Goal: Information Seeking & Learning: Learn about a topic

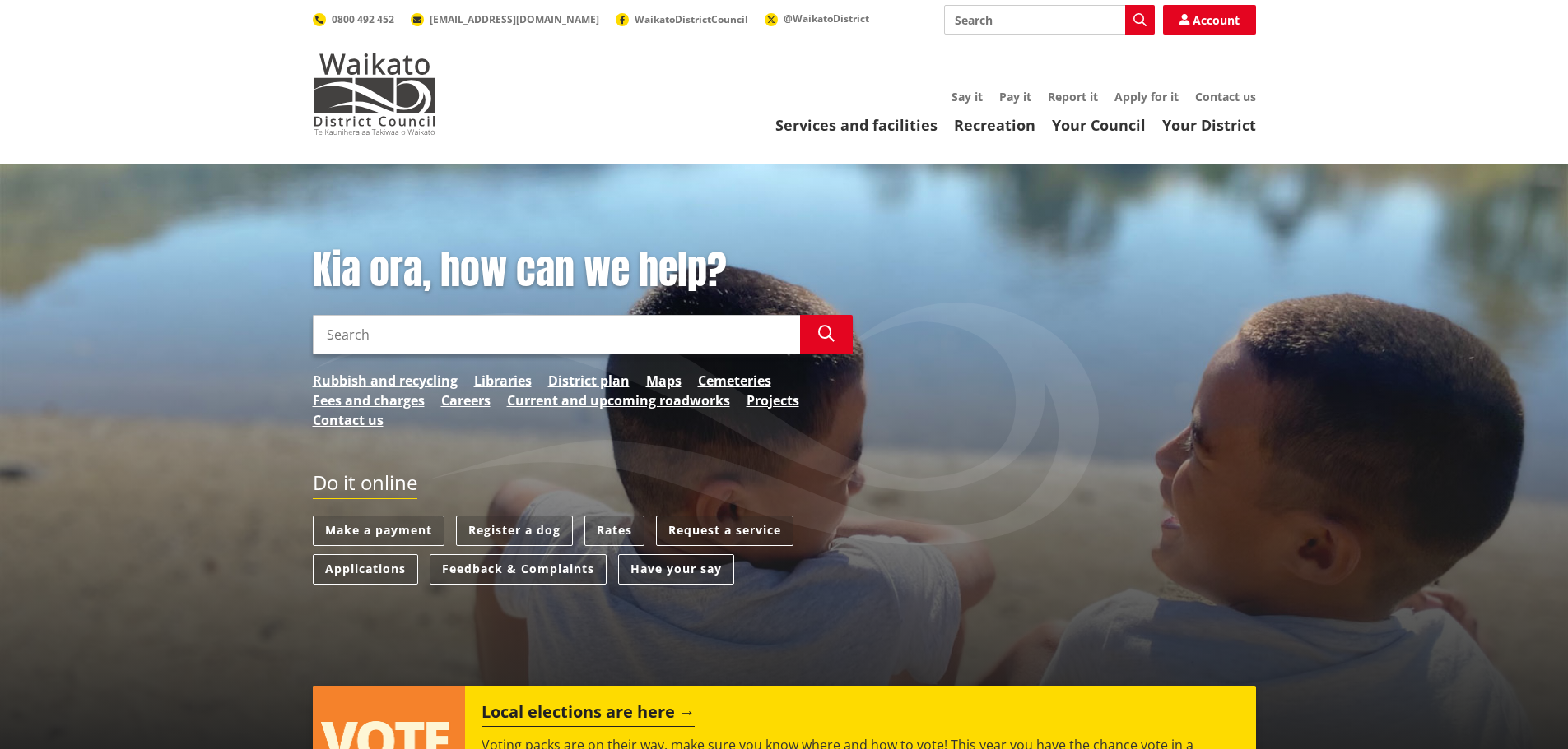
click at [429, 333] on input "Search" at bounding box center [555, 334] width 487 height 39
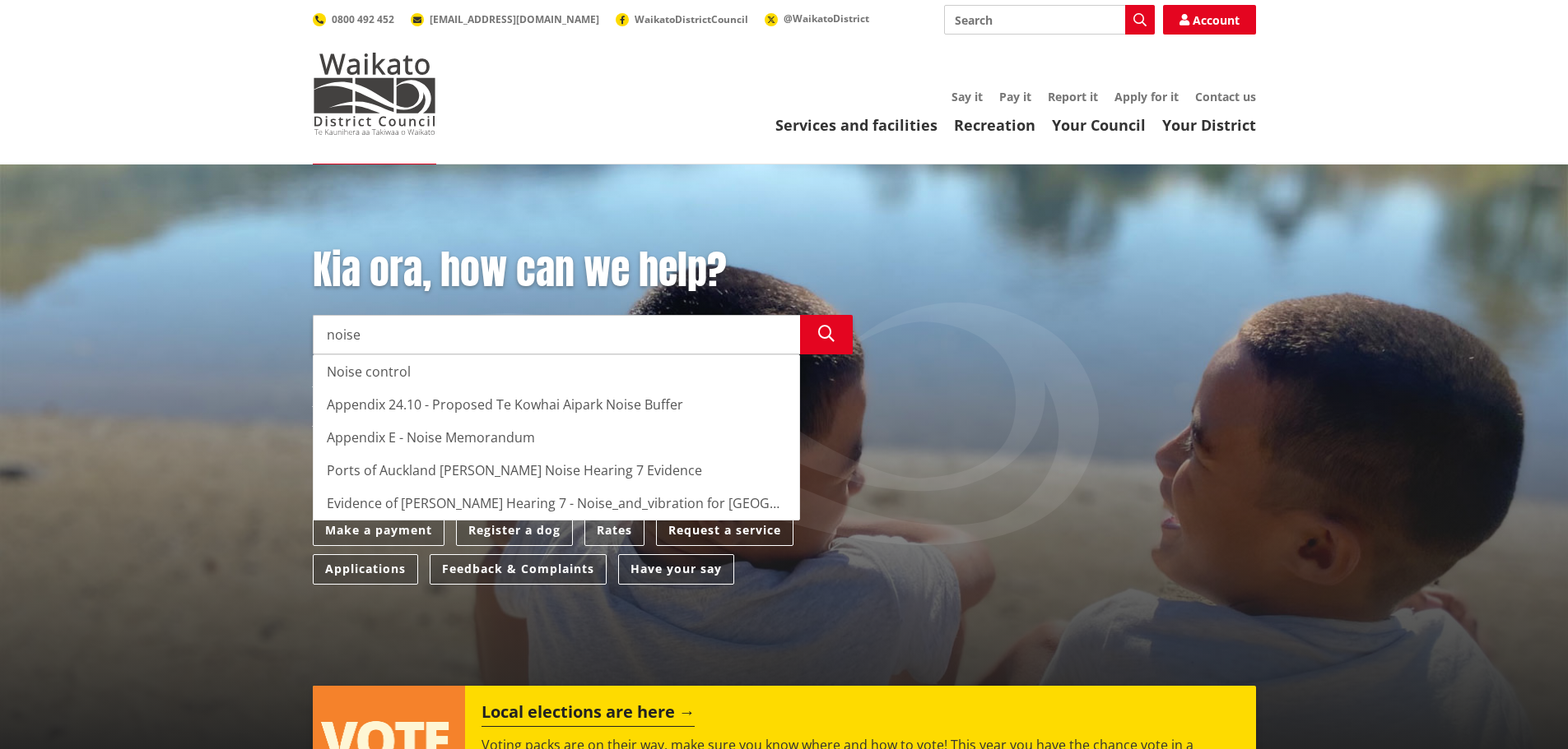
type input "noise"
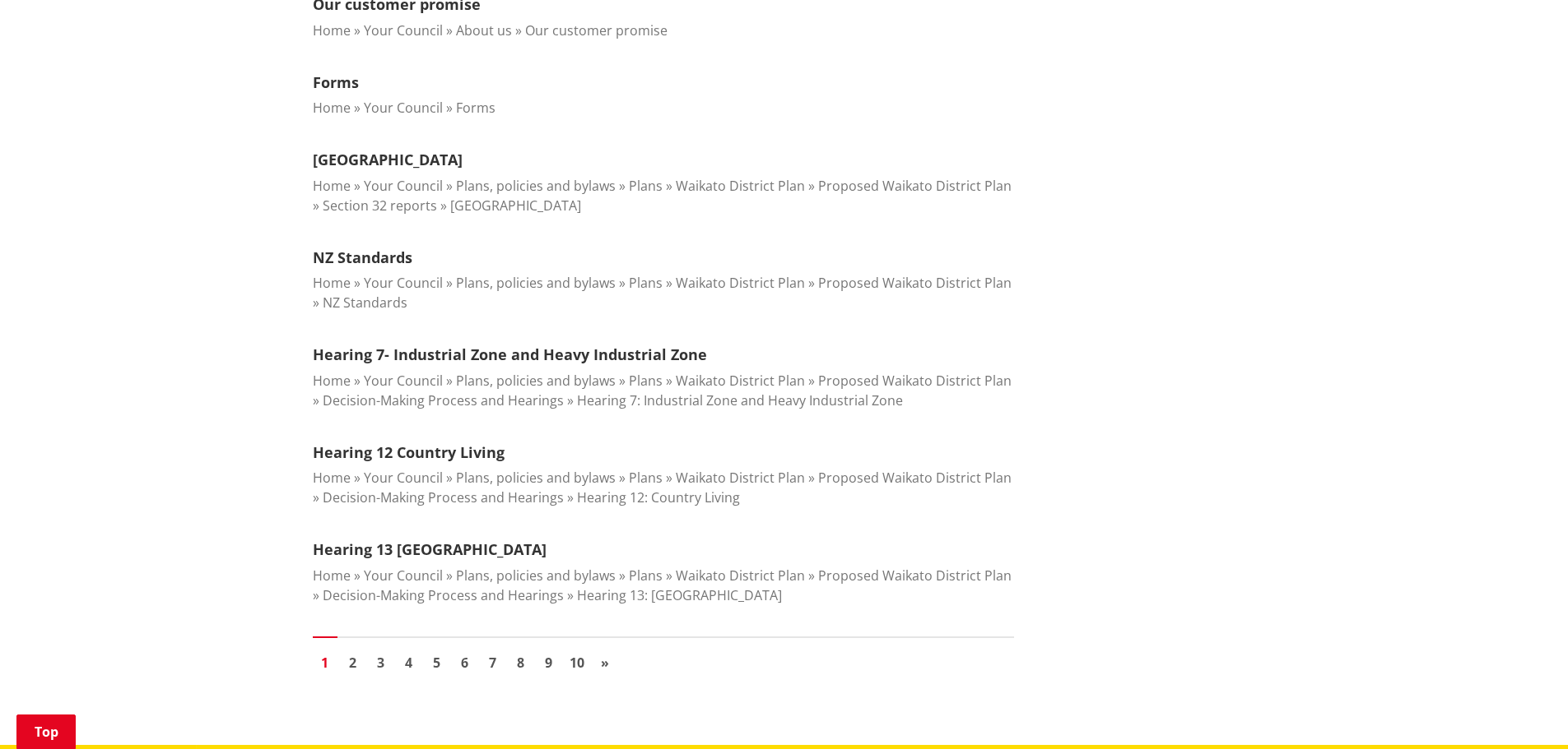
scroll to position [1892, 0]
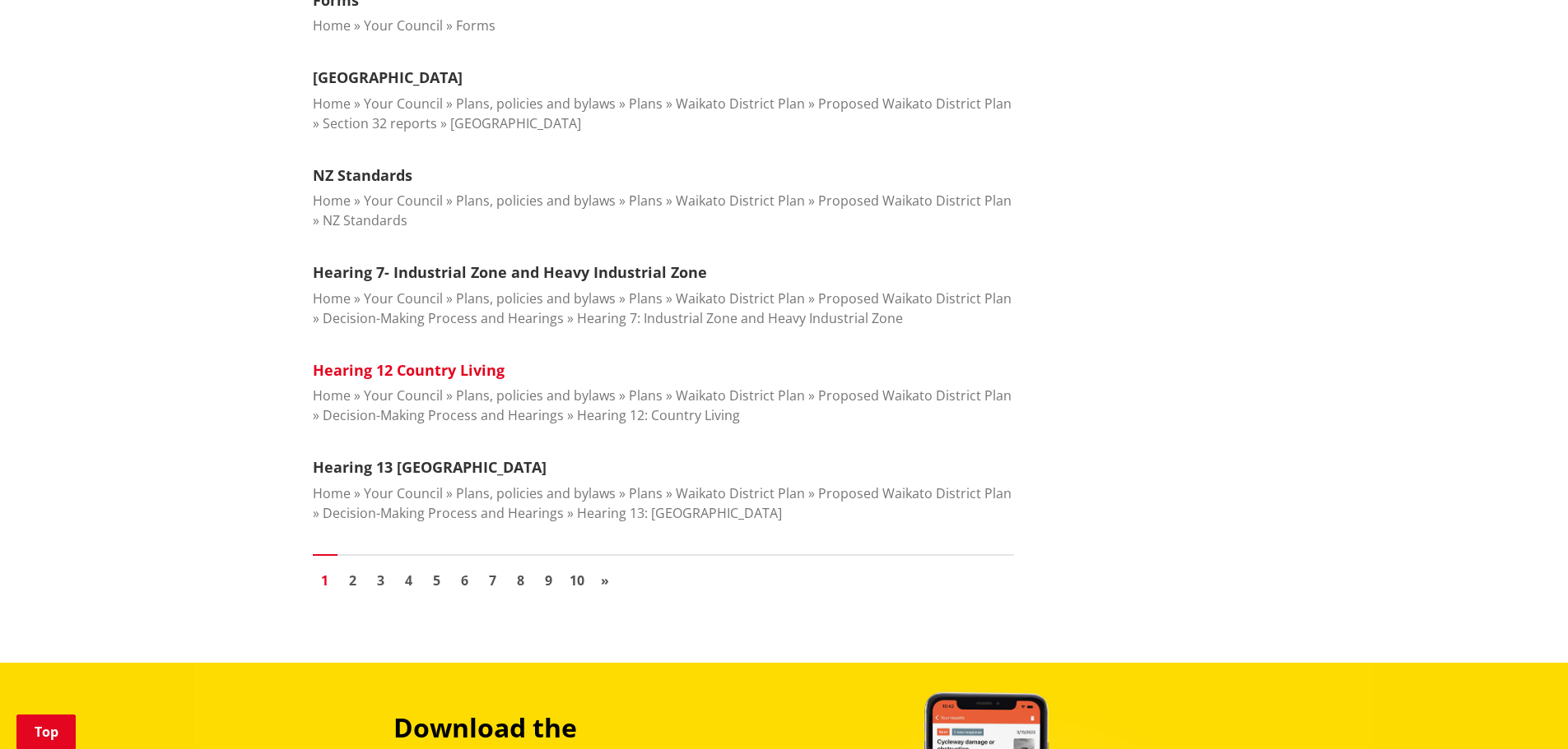
click at [438, 360] on link "Hearing 12 Country Living" at bounding box center [408, 370] width 192 height 20
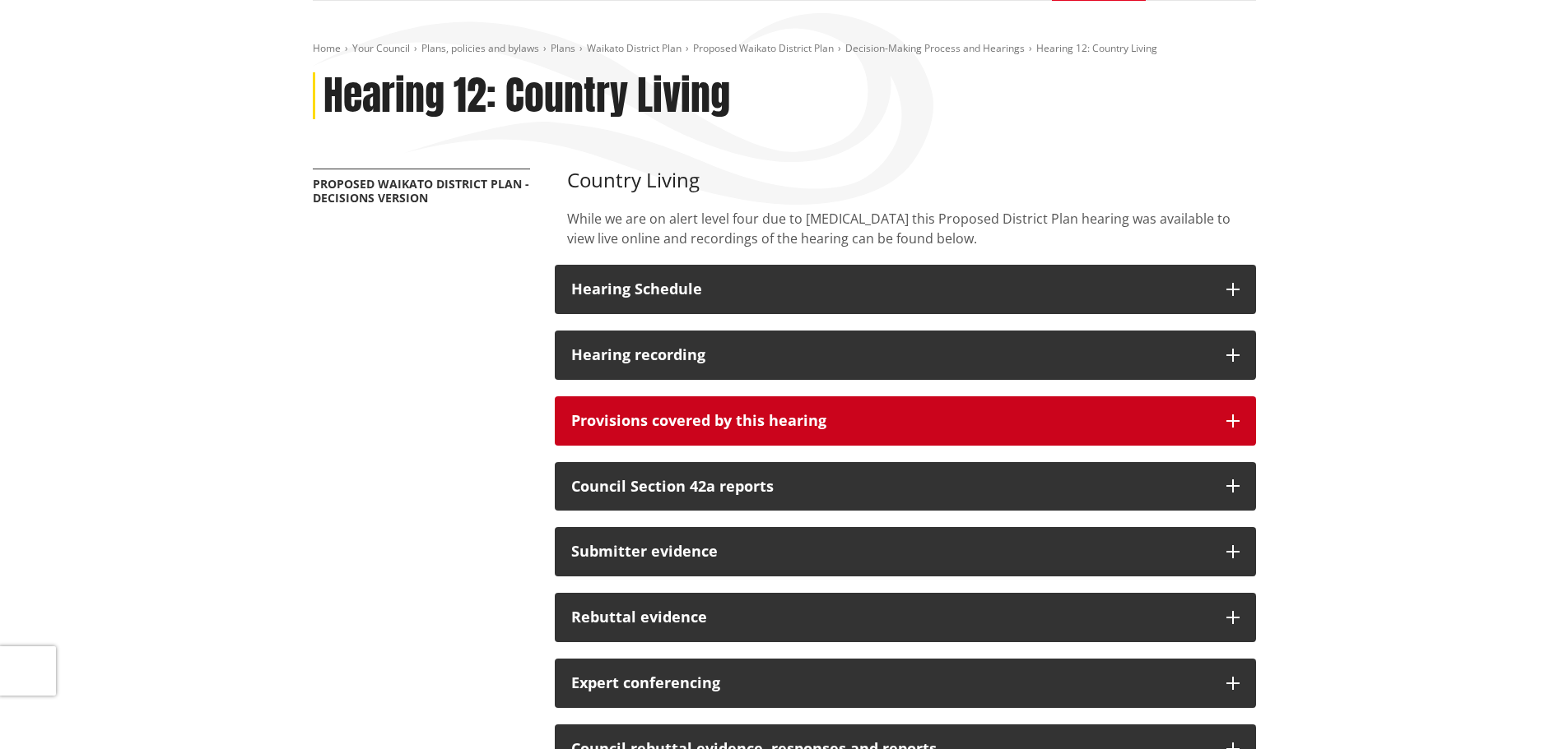
scroll to position [165, 0]
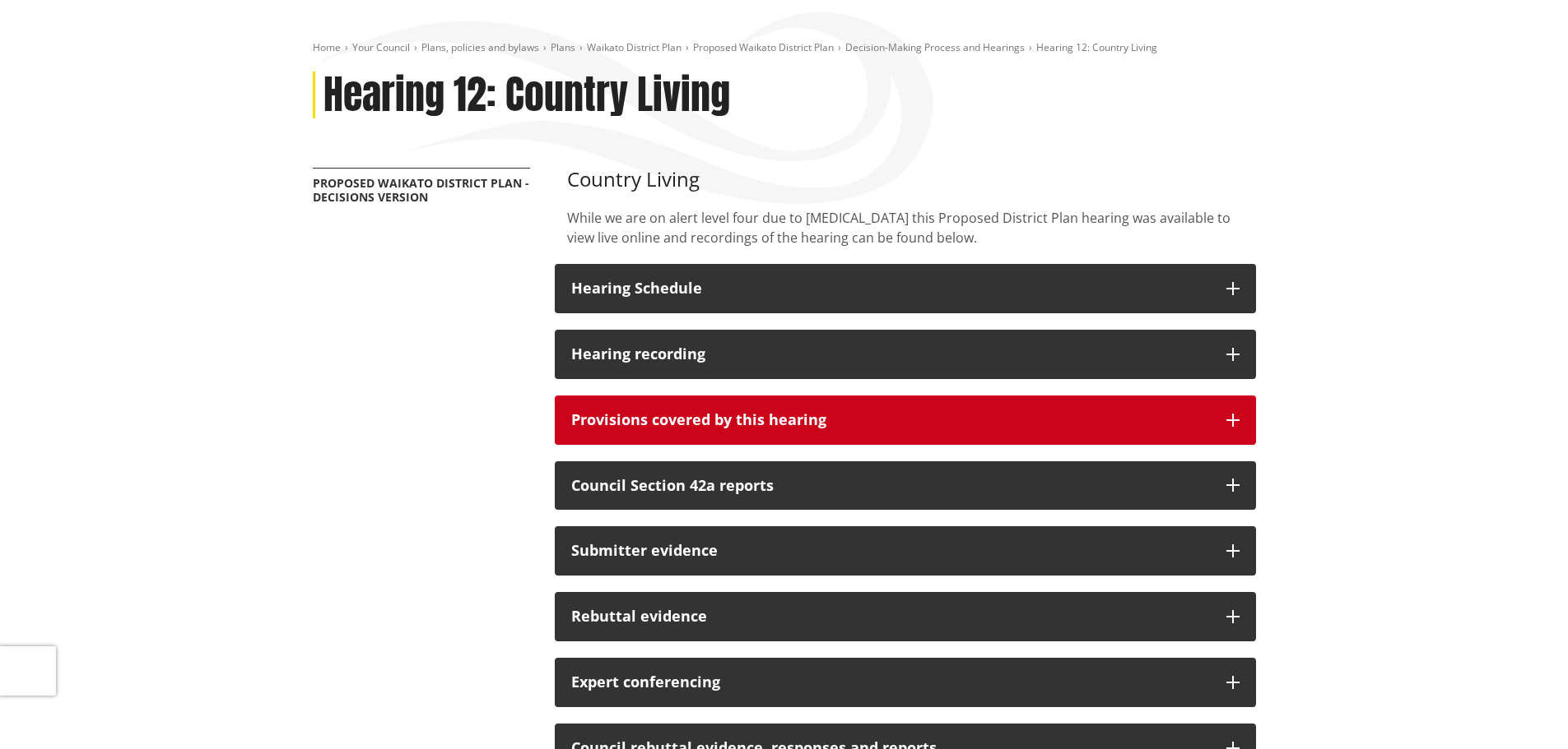
click at [947, 426] on h3 "Provisions covered by this hearing" at bounding box center [890, 420] width 638 height 16
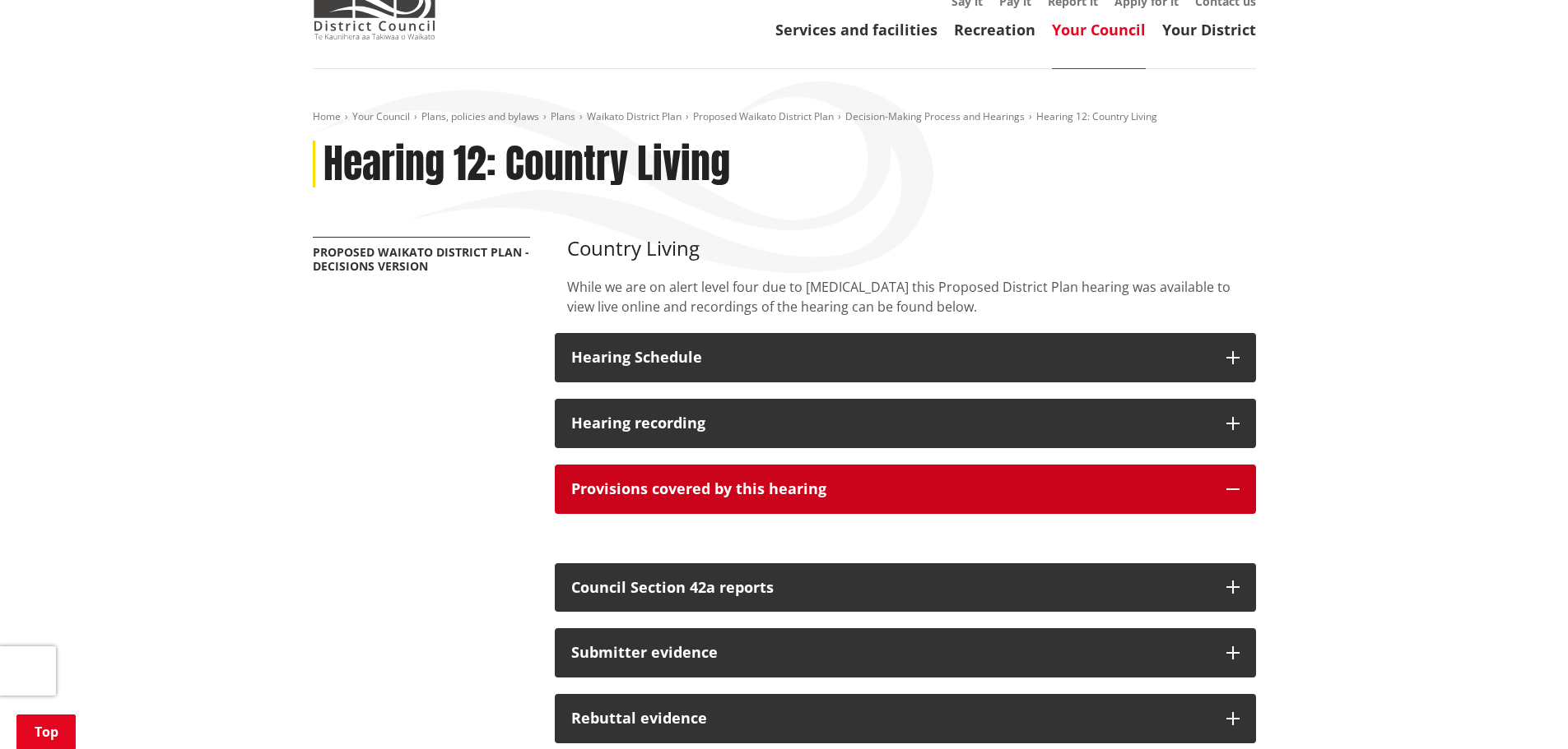
scroll to position [0, 0]
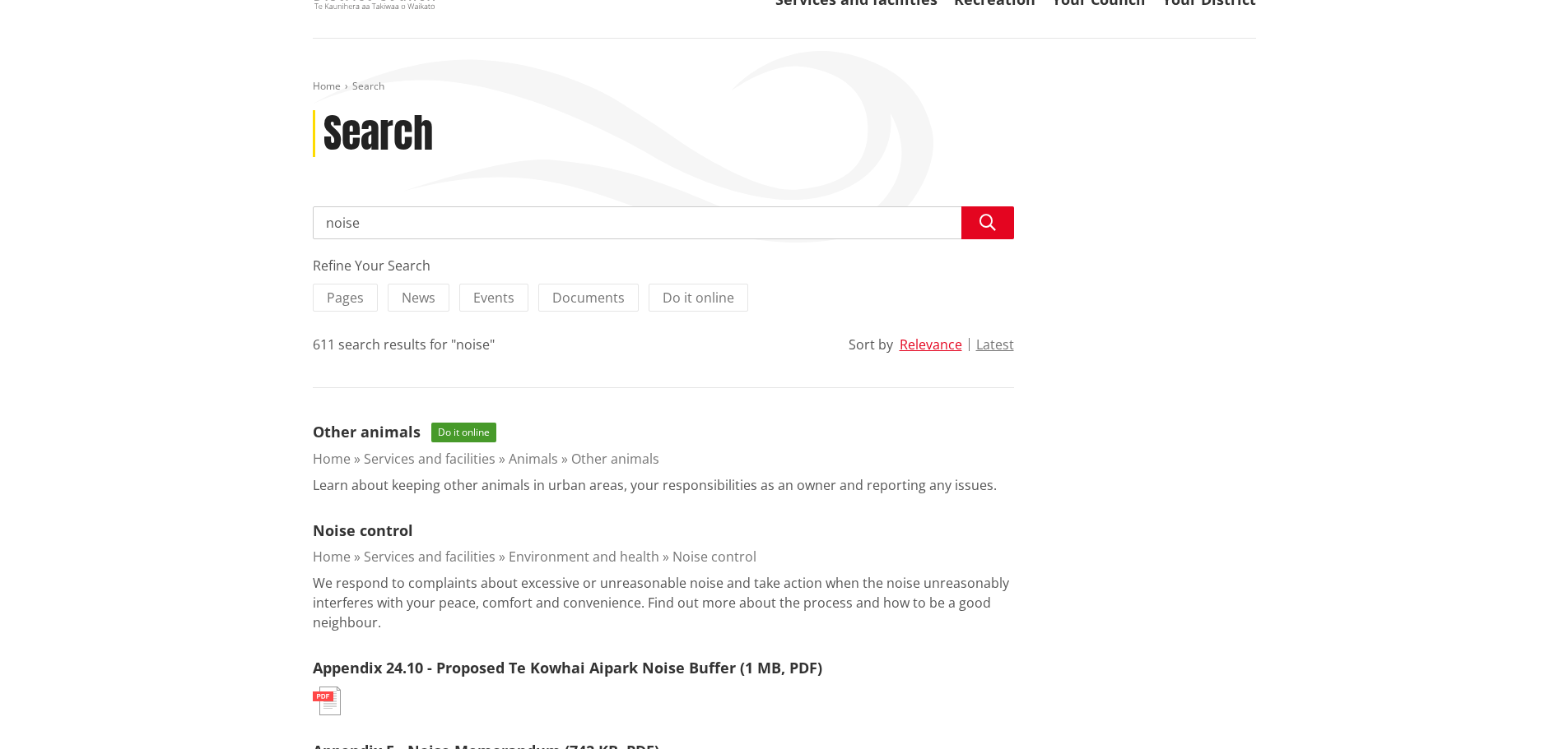
scroll to position [165, 0]
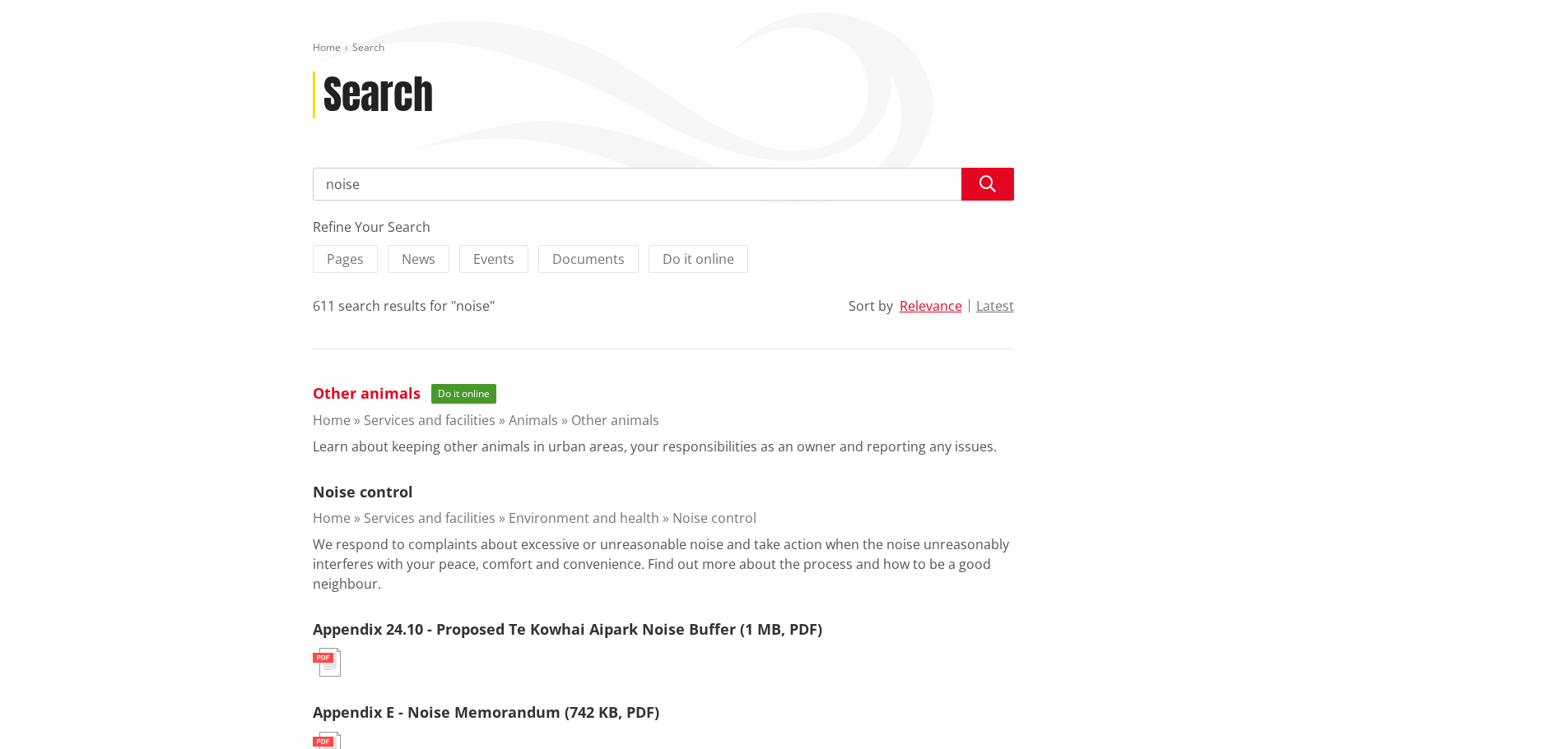
click at [370, 392] on link "Other animals" at bounding box center [366, 393] width 107 height 20
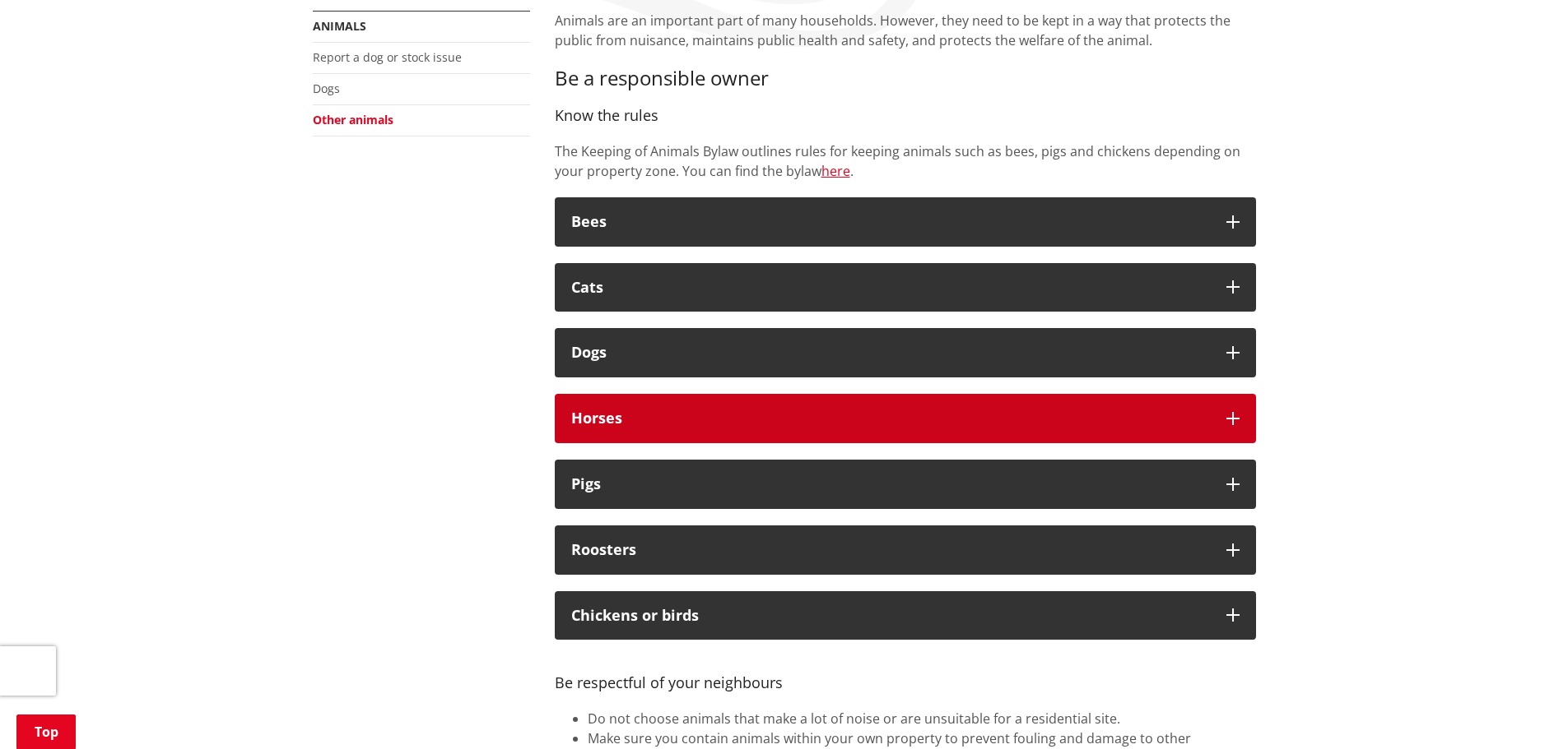
scroll to position [329, 0]
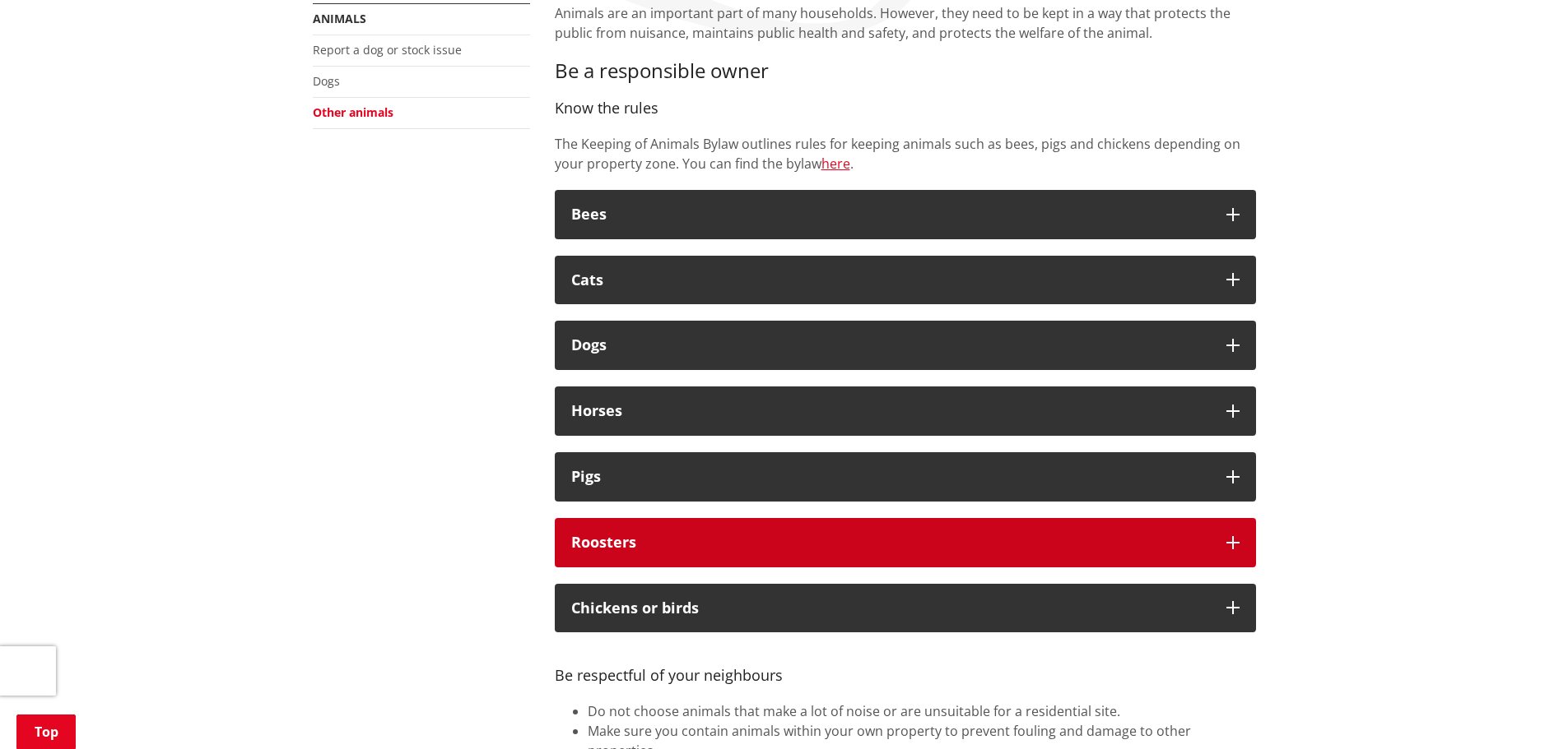
click at [716, 541] on div "Roosters" at bounding box center [890, 543] width 638 height 16
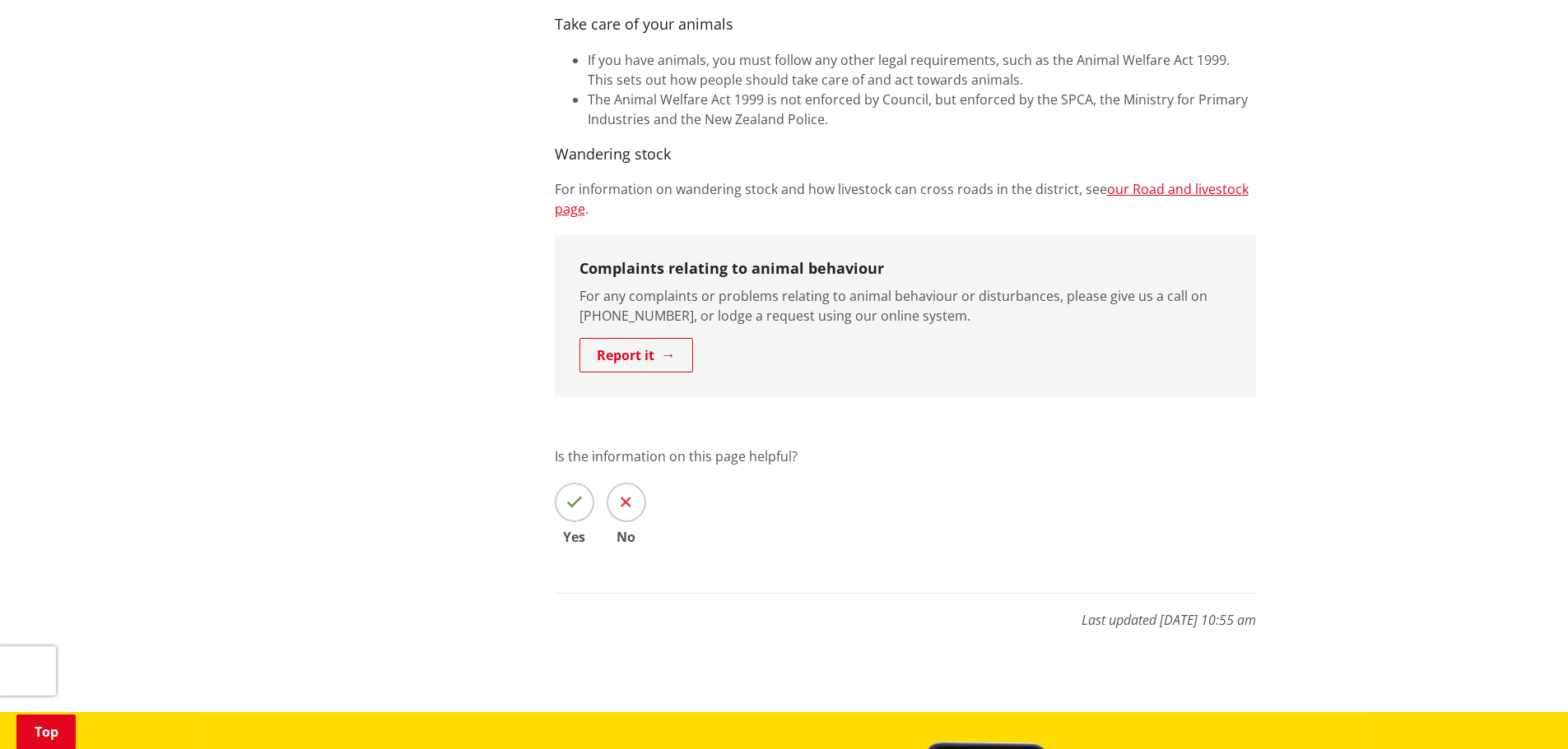
scroll to position [1316, 0]
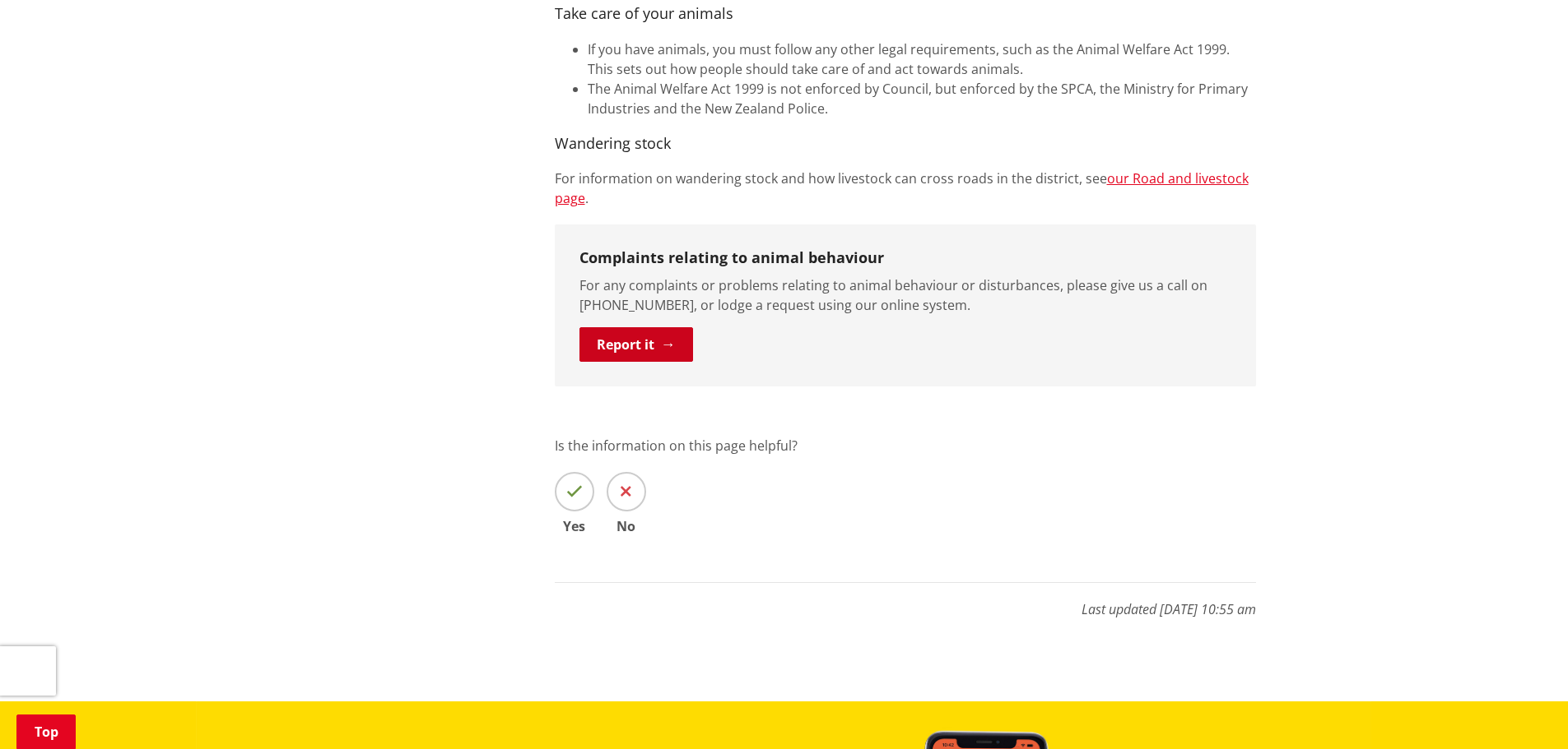
click at [644, 328] on link "Report it" at bounding box center [636, 345] width 114 height 35
